Goal: Complete application form

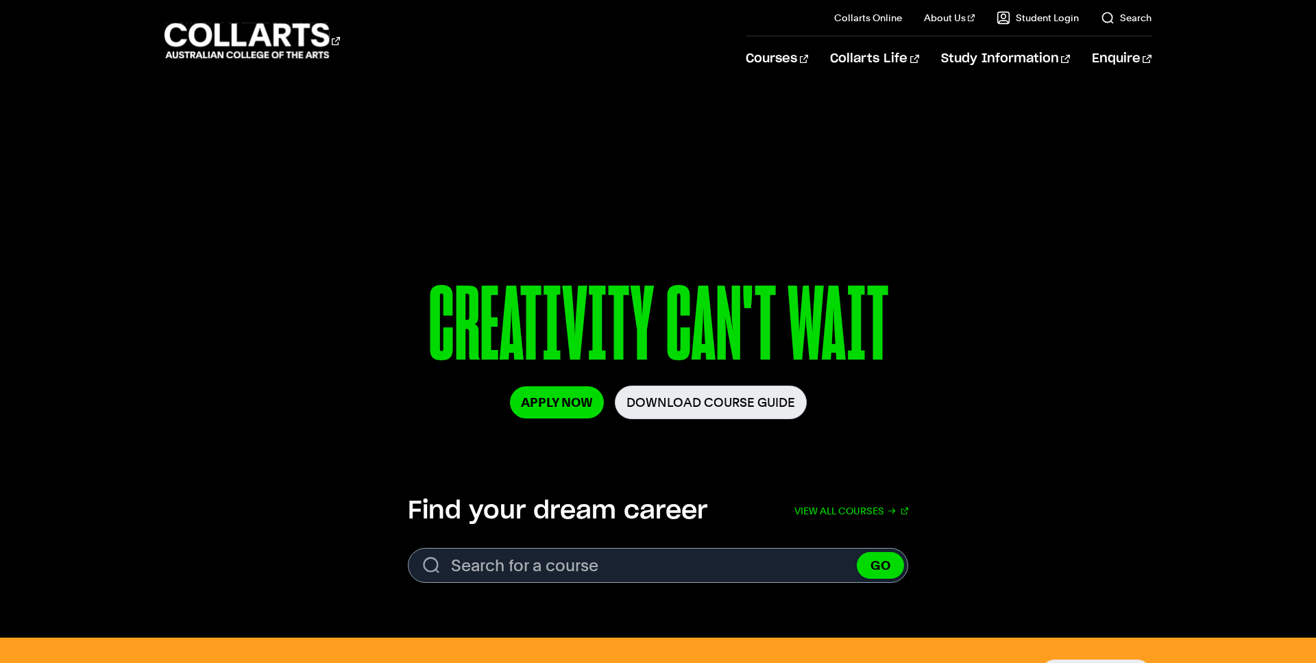
scroll to position [450, 0]
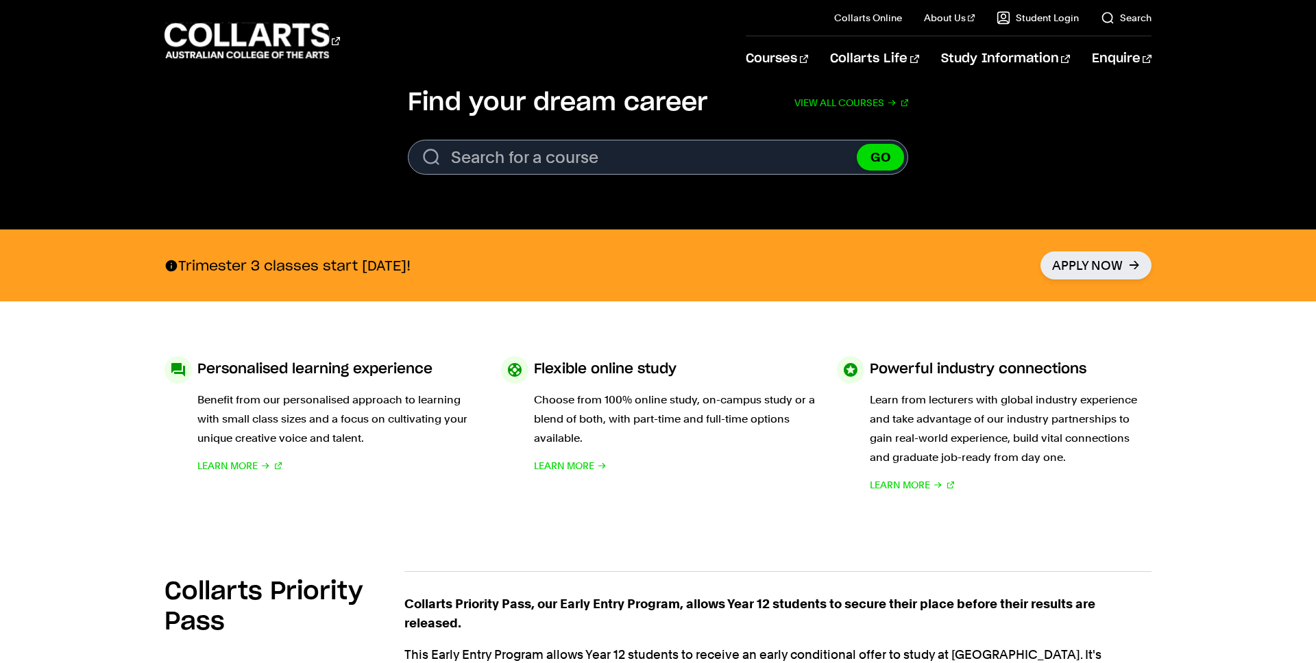
click at [574, 250] on div "Trimester 3 classes start [DATE]! Apply Now" at bounding box center [658, 266] width 987 height 72
click at [1074, 260] on link "Apply Now" at bounding box center [1095, 266] width 111 height 28
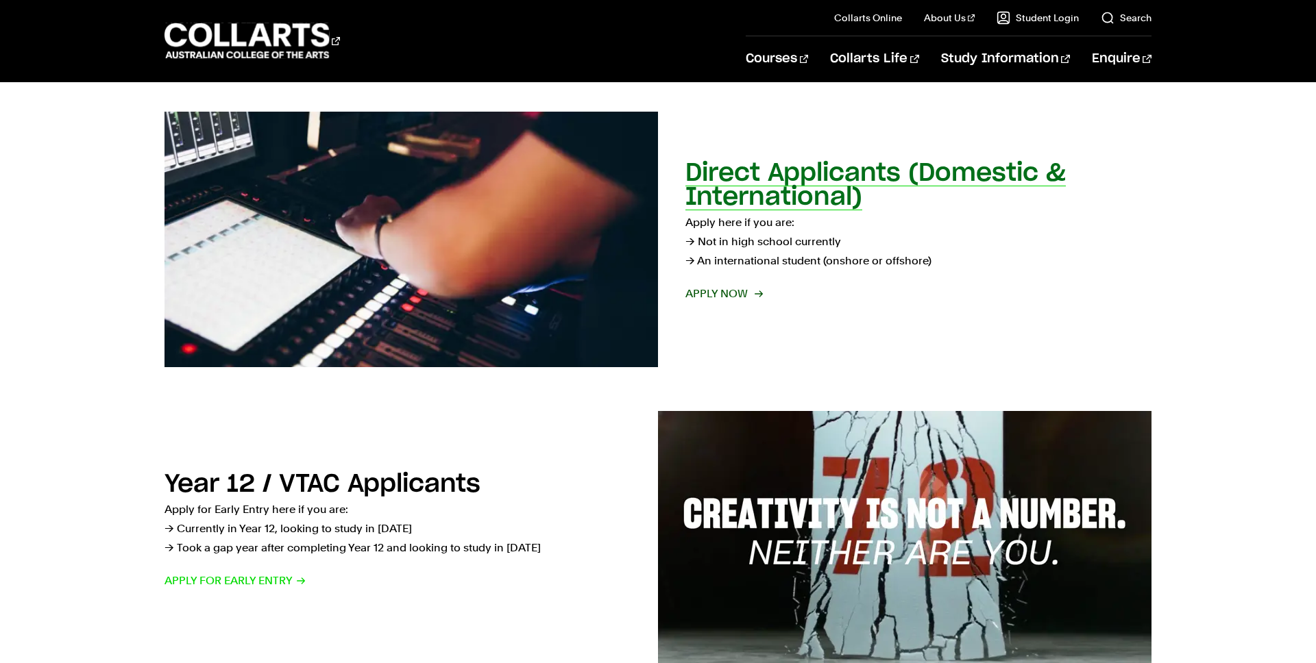
scroll to position [213, 0]
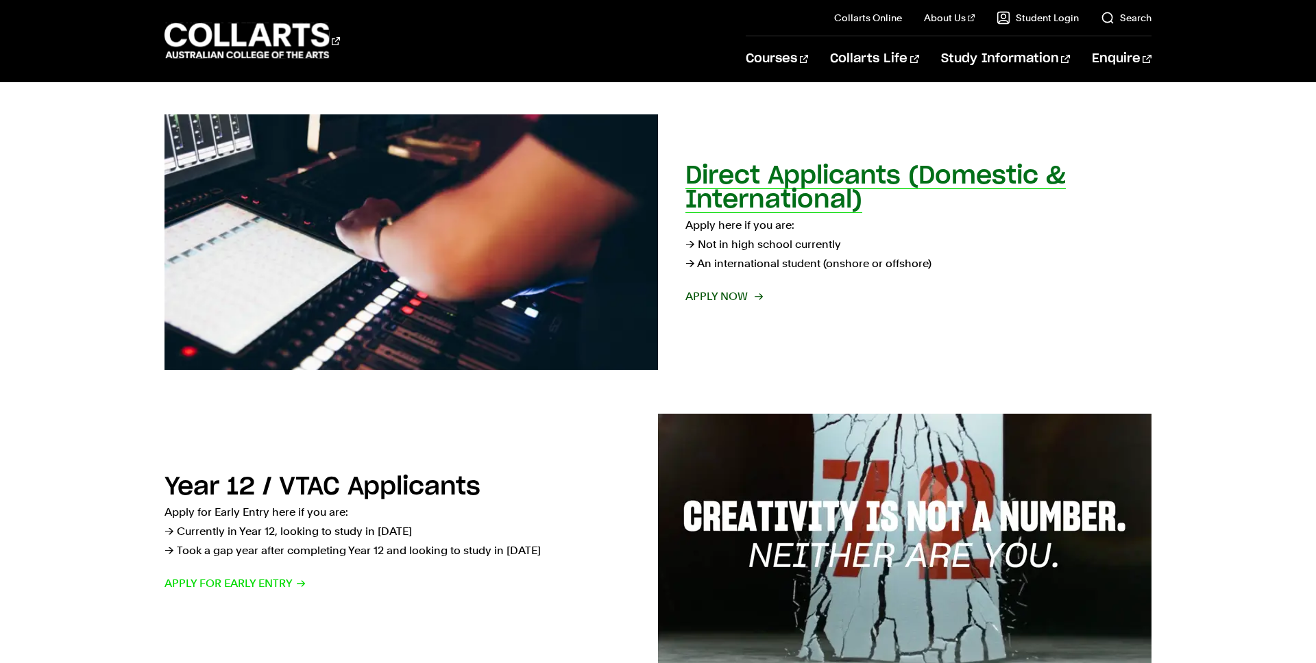
click at [731, 293] on span "Apply now" at bounding box center [723, 296] width 76 height 19
click at [706, 301] on span "Apply now" at bounding box center [723, 296] width 76 height 19
click at [791, 358] on link "Direct Applicants (Domestic & International) Apply here if you are: → Not in hi…" at bounding box center [658, 242] width 987 height 256
